Goal: Check status

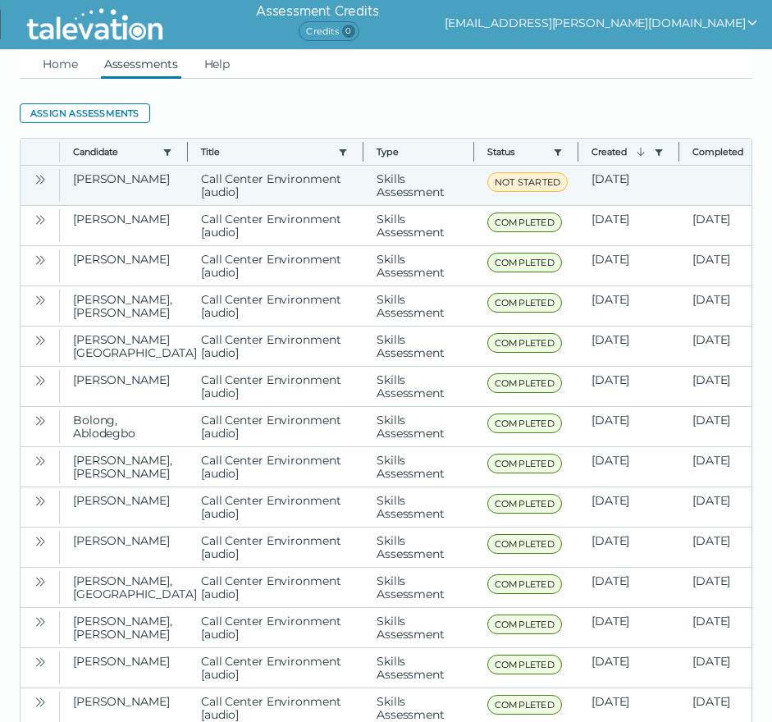
click at [30, 185] on button "Open" at bounding box center [40, 179] width 20 height 20
